Goal: Transaction & Acquisition: Purchase product/service

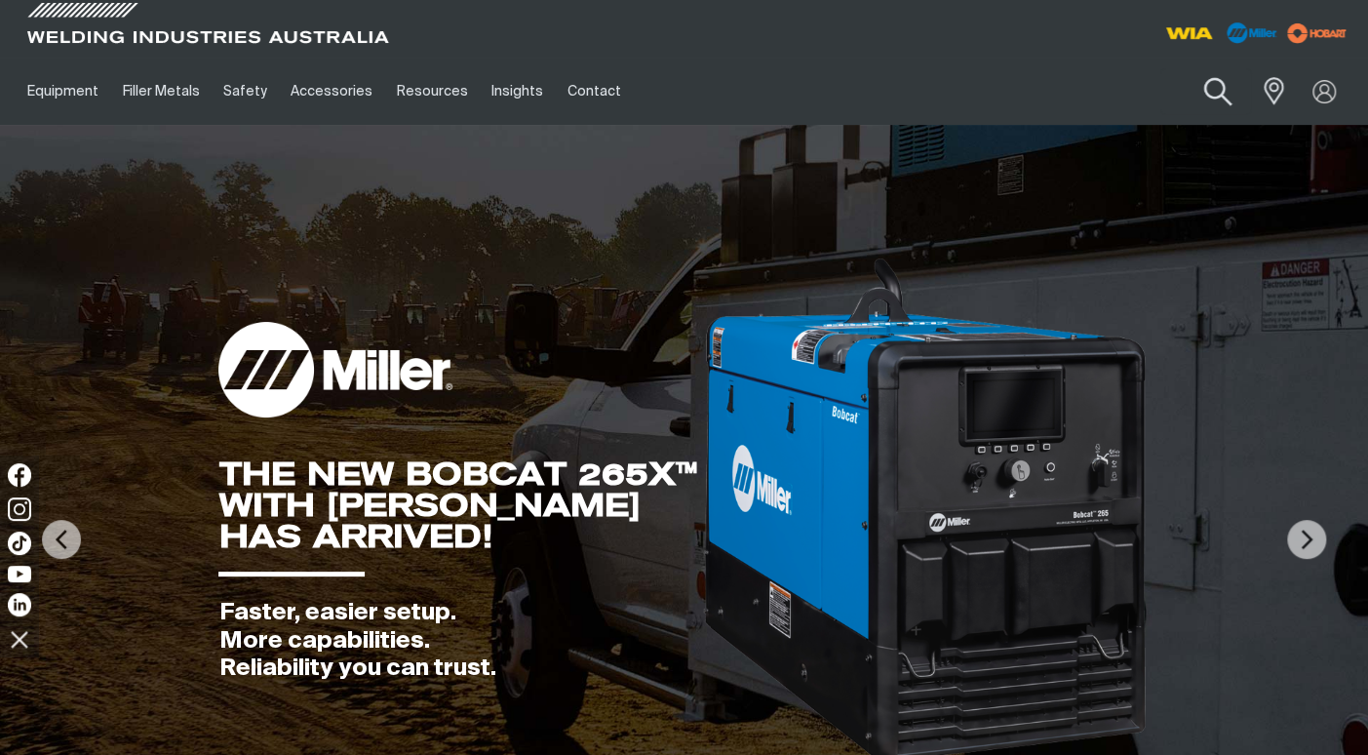
click at [1222, 93] on button "Search products" at bounding box center [1218, 92] width 79 height 56
click at [1129, 97] on input "Search" at bounding box center [1100, 91] width 300 height 44
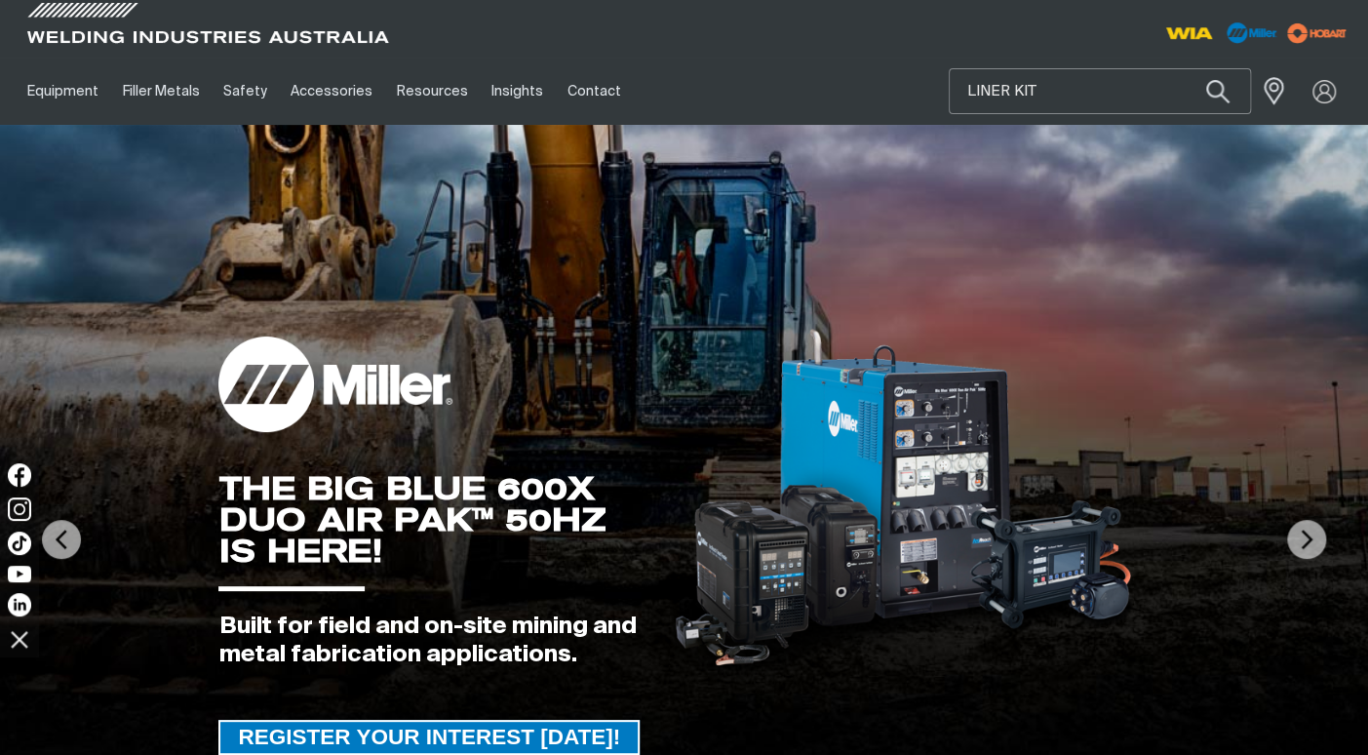
type input "LINER KIT"
click at [1185, 68] on button "Search products" at bounding box center [1218, 91] width 66 height 46
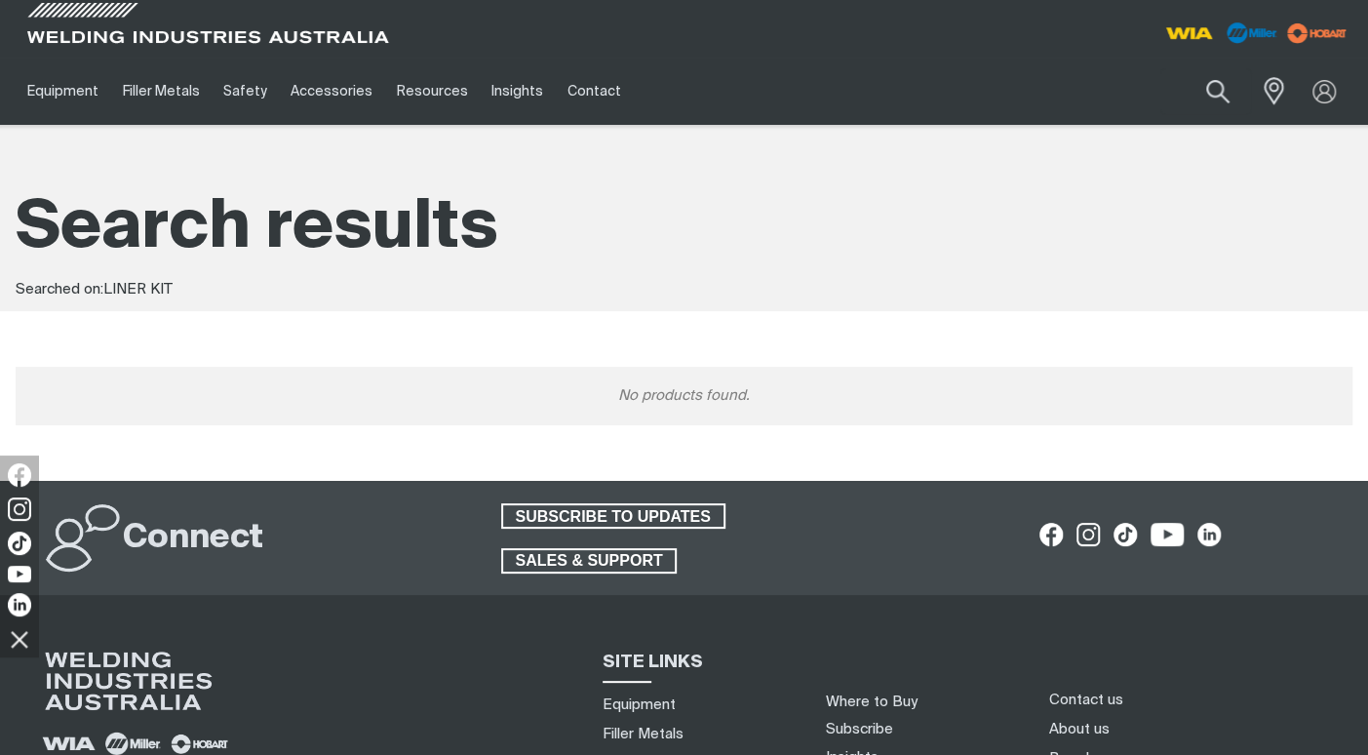
drag, startPoint x: 1203, startPoint y: 93, endPoint x: 1177, endPoint y: 104, distance: 28.8
click at [1204, 93] on button "Search products" at bounding box center [1218, 91] width 66 height 46
drag, startPoint x: 1039, startPoint y: 92, endPoint x: 1018, endPoint y: 93, distance: 21.5
click at [1018, 93] on input "LINER KIT" at bounding box center [1100, 91] width 300 height 44
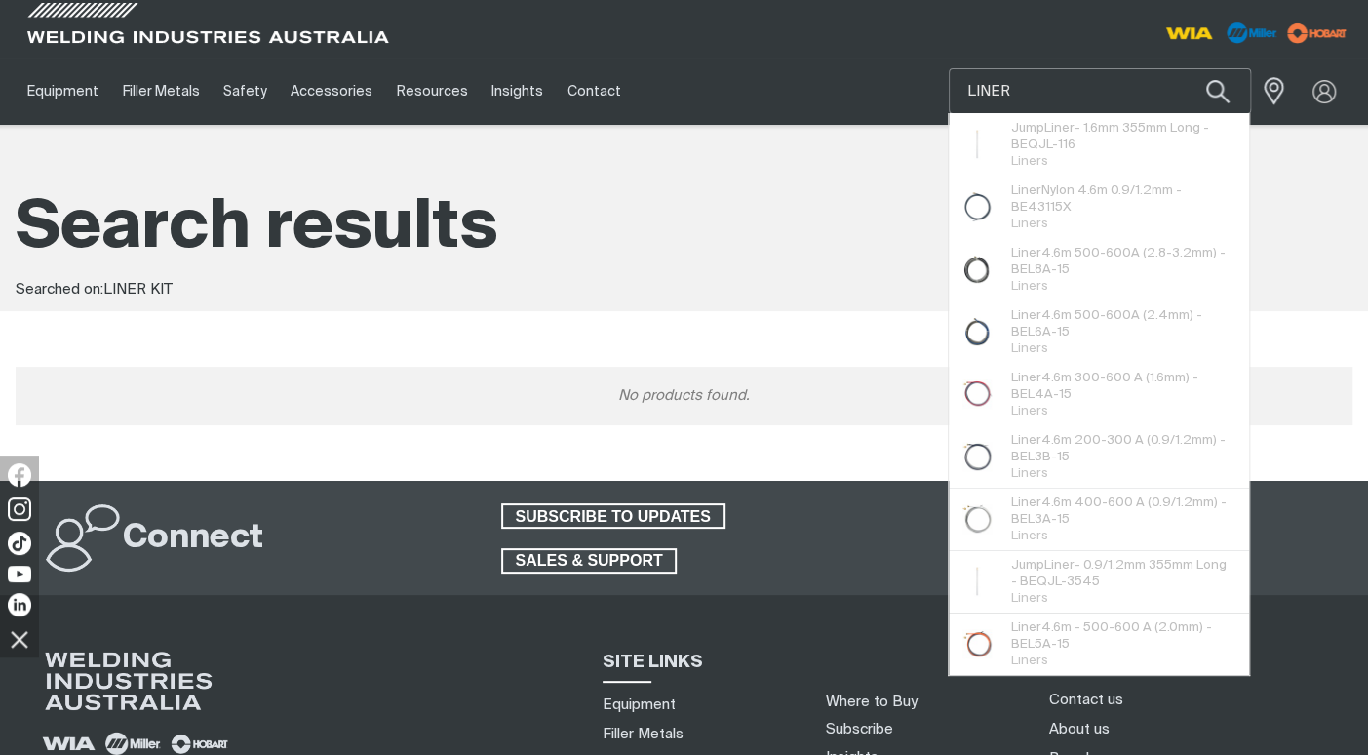
type input "LINER"
click at [1185, 68] on button "Search products" at bounding box center [1218, 91] width 66 height 46
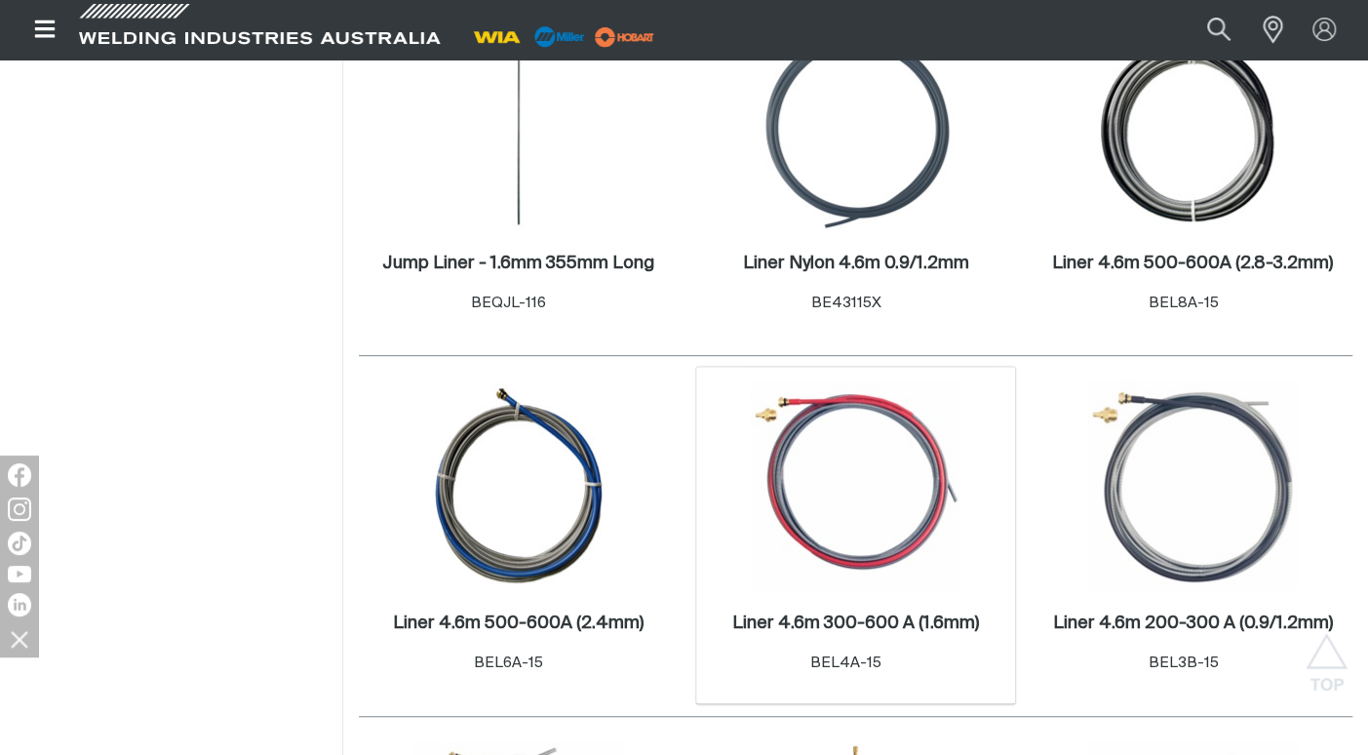
scroll to position [292, 0]
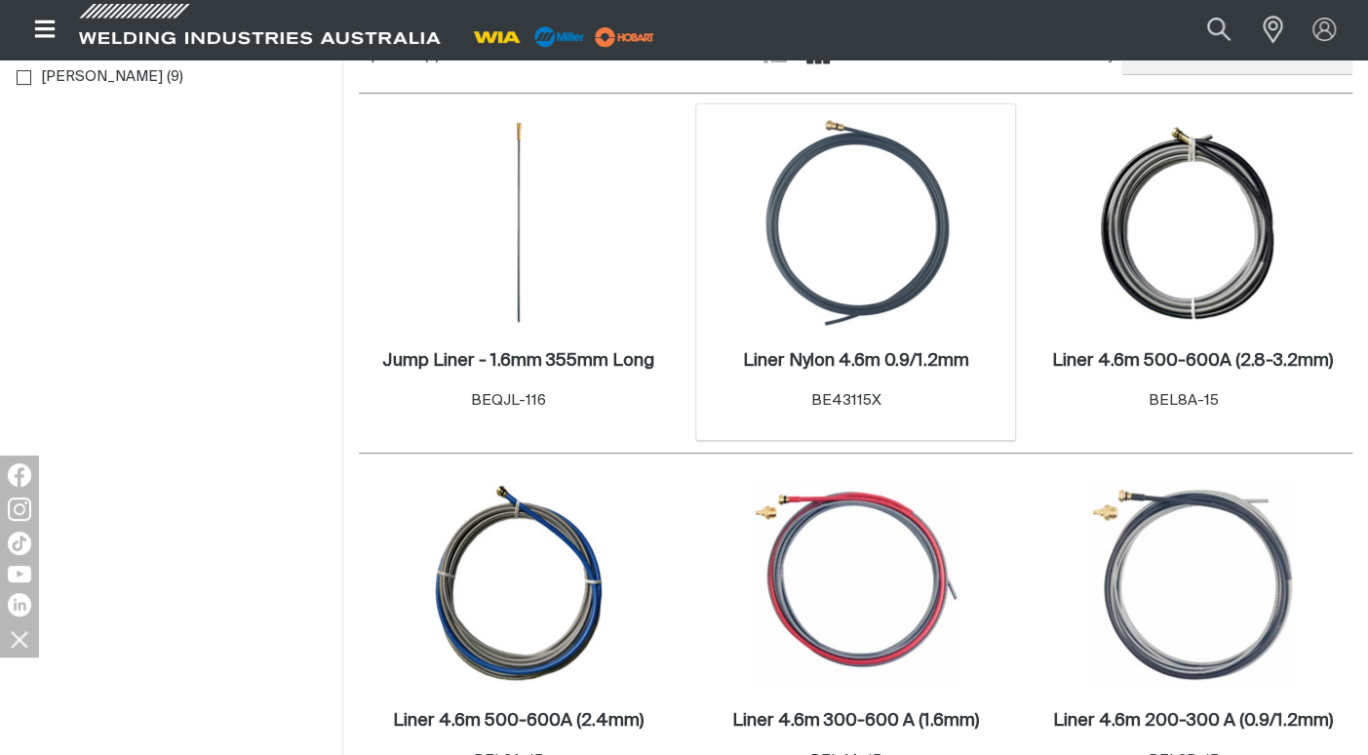
click at [883, 292] on img at bounding box center [855, 223] width 209 height 209
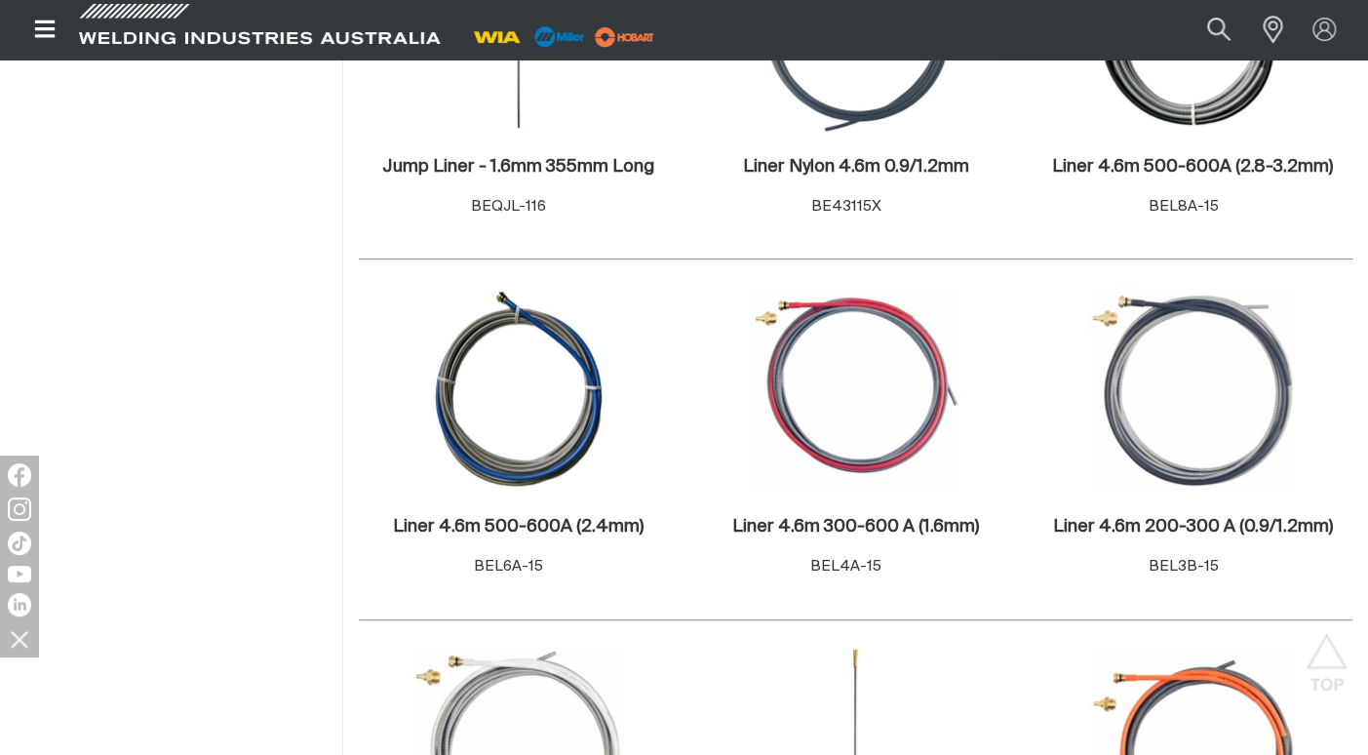
scroll to position [487, 0]
click at [939, 420] on img at bounding box center [855, 388] width 209 height 209
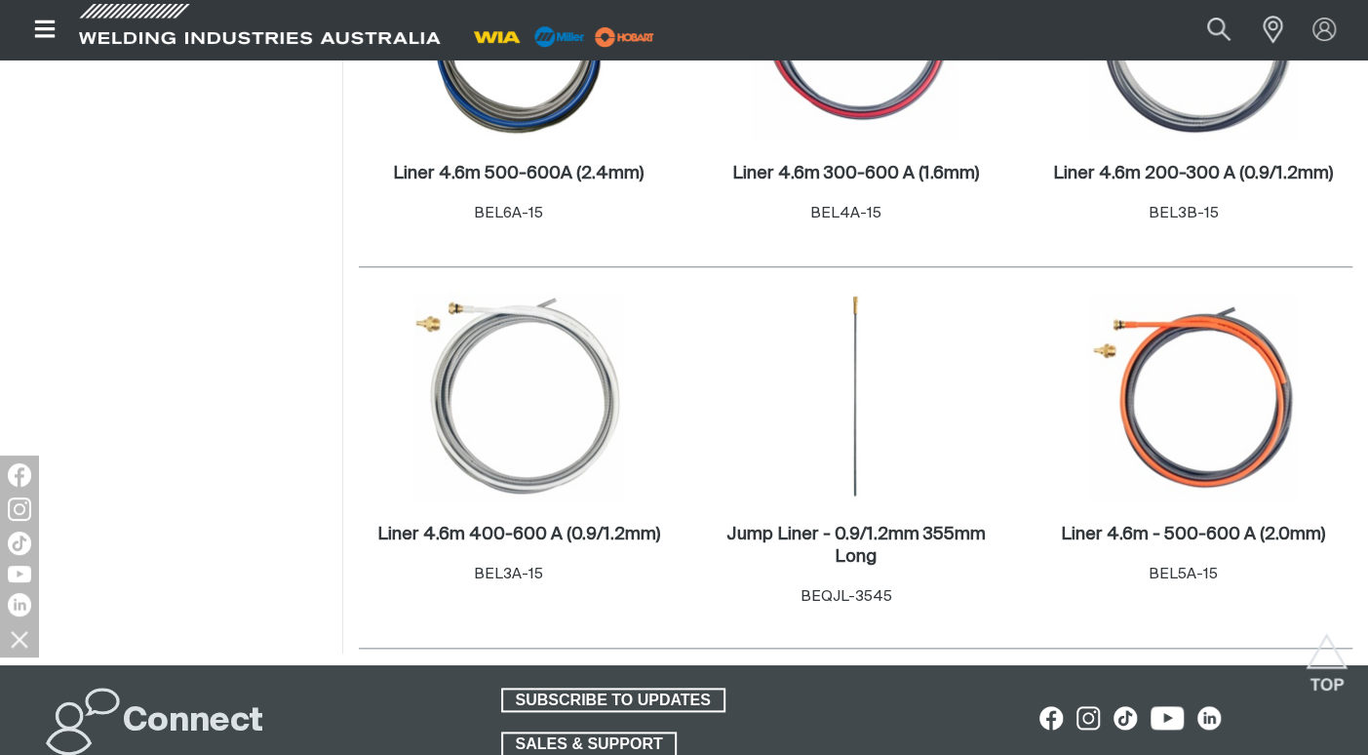
scroll to position [901, 0]
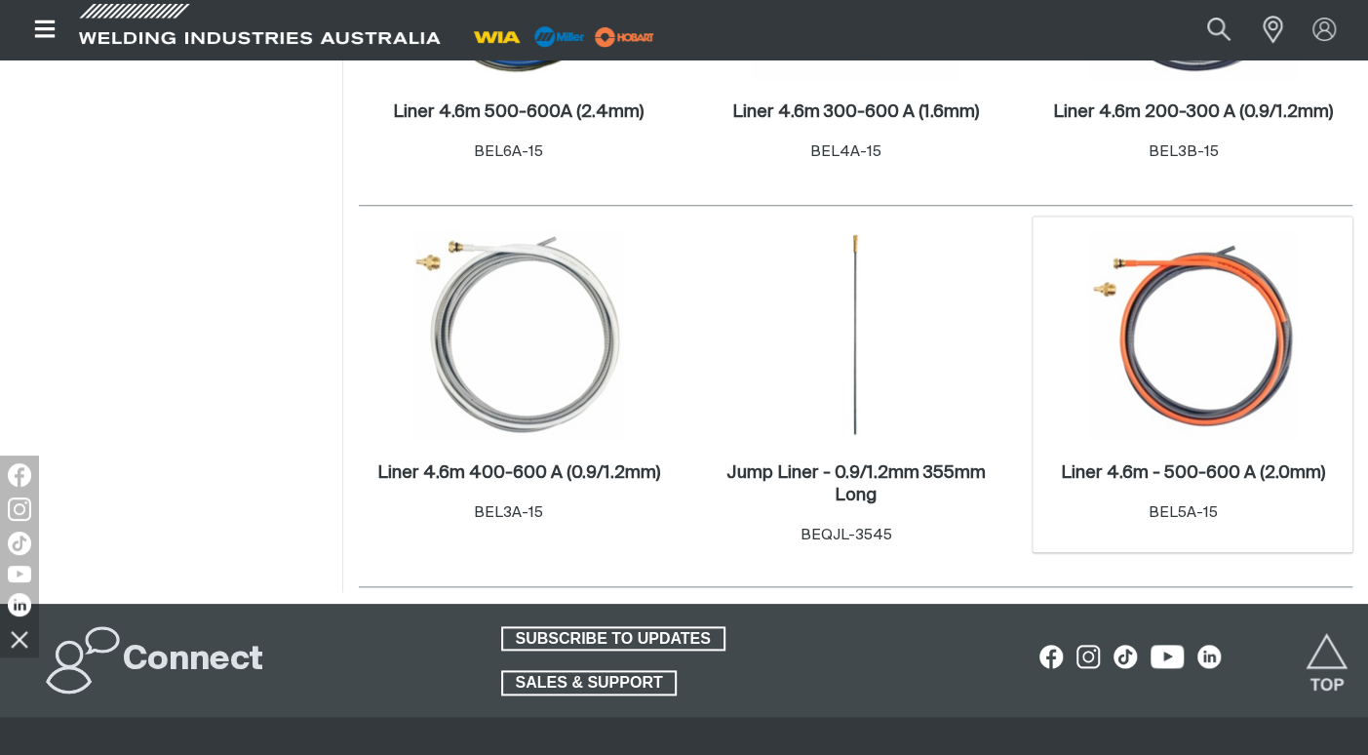
click at [1154, 394] on img at bounding box center [1192, 335] width 209 height 209
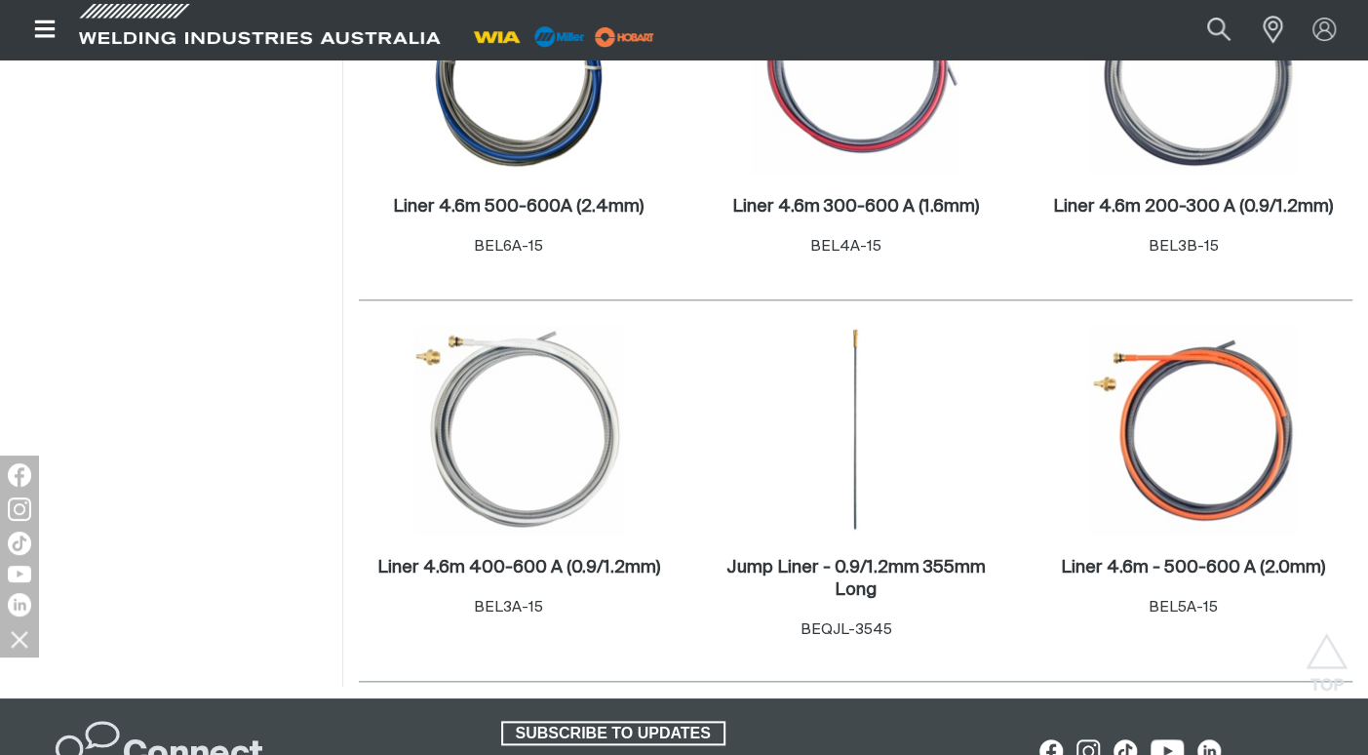
scroll to position [807, 0]
click at [611, 420] on img at bounding box center [518, 429] width 209 height 209
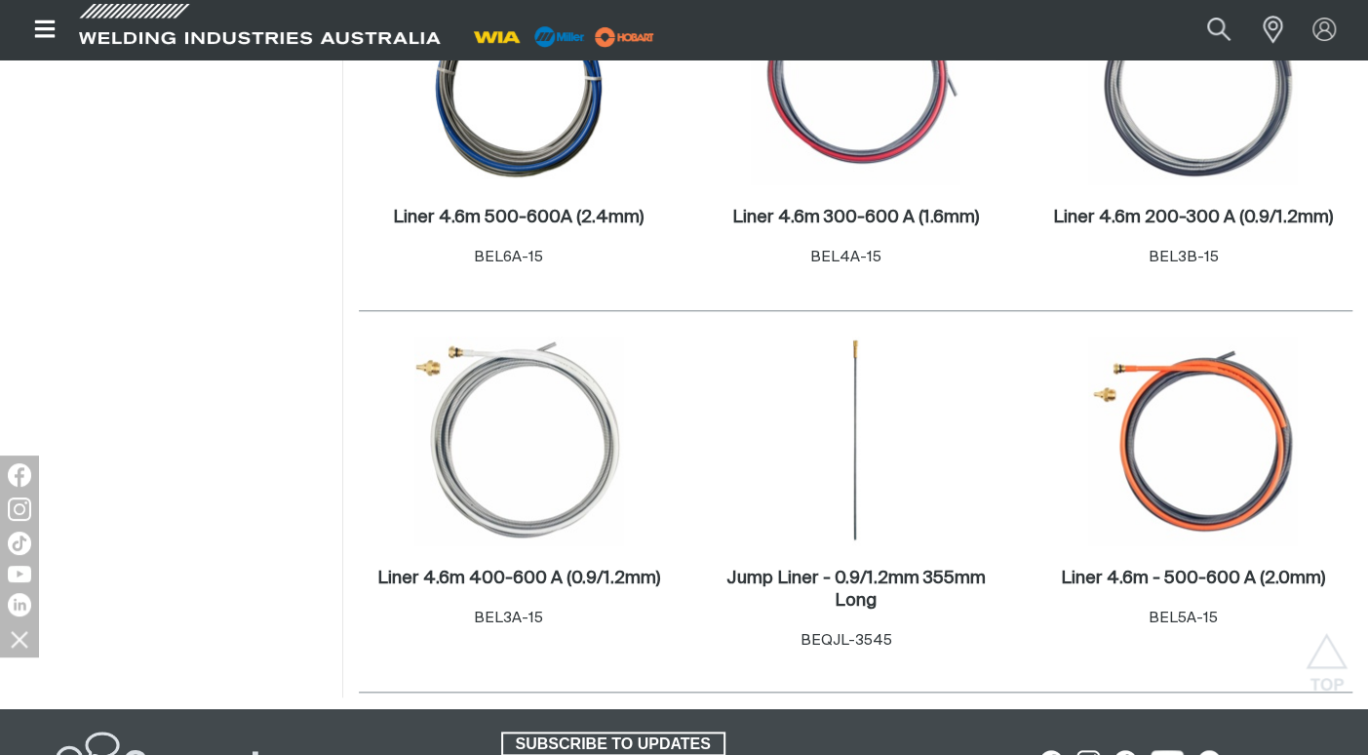
scroll to position [807, 0]
